Goal: Find specific page/section

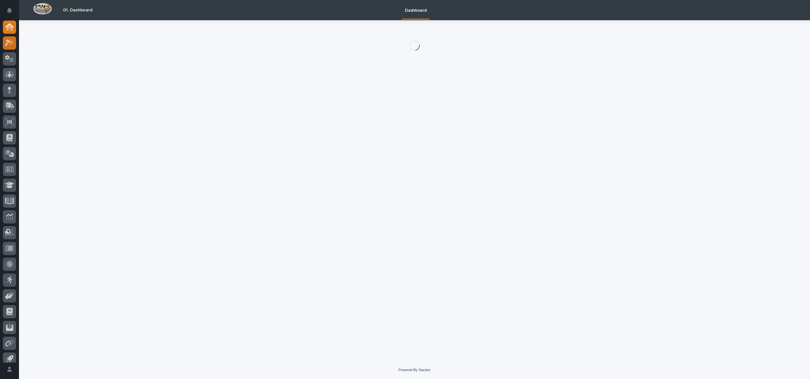
click at [10, 46] on icon at bounding box center [9, 42] width 9 height 7
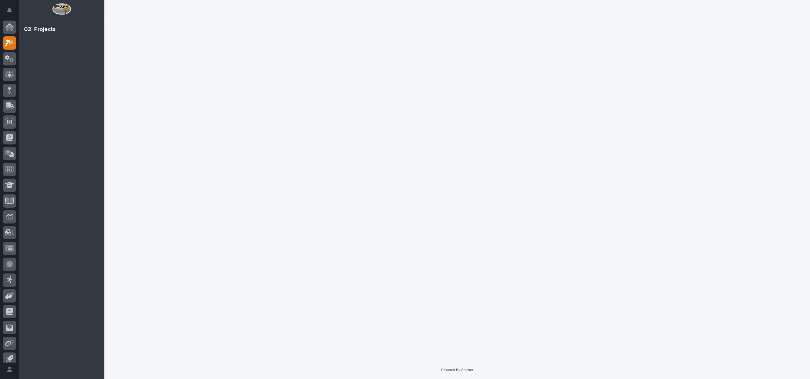
scroll to position [6, 0]
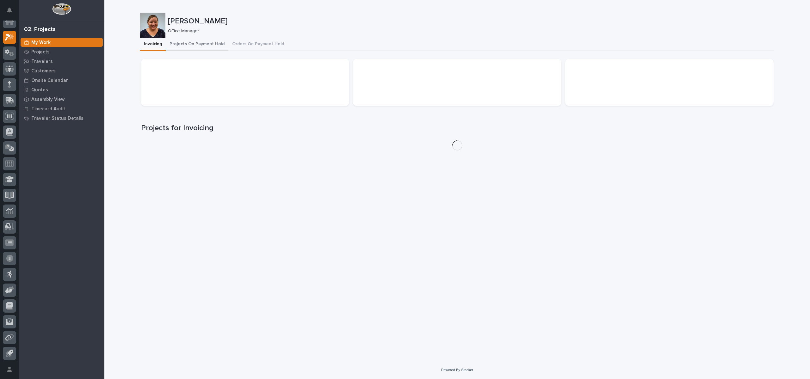
click at [196, 45] on button "Projects On Payment Hold" at bounding box center [197, 44] width 63 height 13
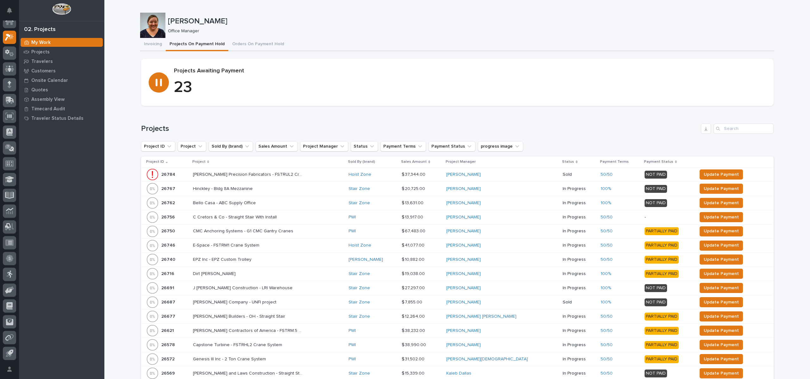
click at [205, 159] on p "Project" at bounding box center [198, 161] width 13 height 7
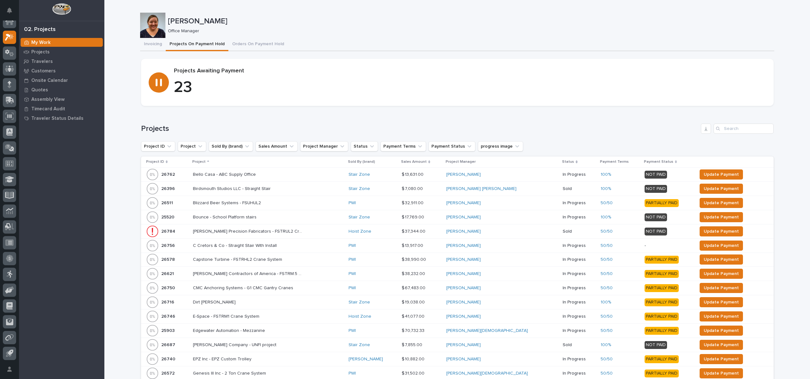
click at [321, 114] on div "Loading... Saving… Projects Project ID Project Sold By (brand) Sales Amount Pro…" at bounding box center [457, 314] width 632 height 406
click at [218, 124] on div "Projects" at bounding box center [457, 129] width 632 height 10
